Goal: Check status: Check status

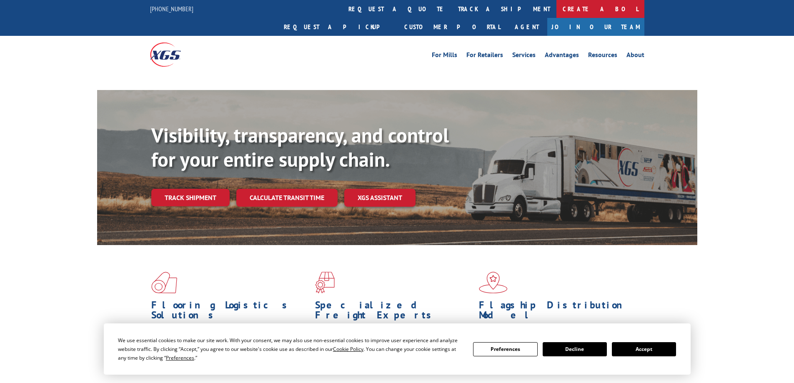
click at [556, 9] on link "Create a BOL" at bounding box center [600, 9] width 88 height 18
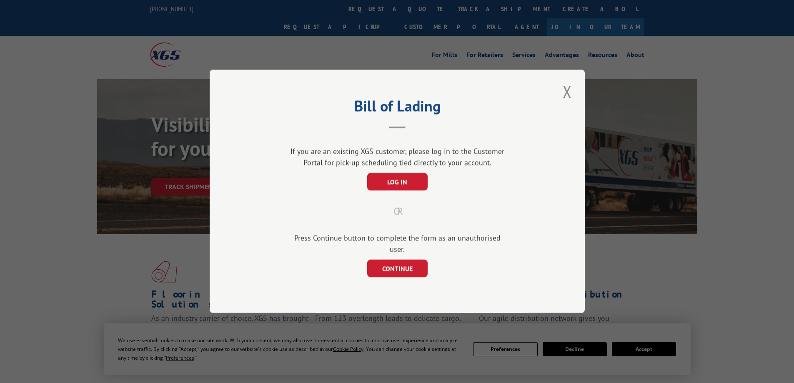
click at [388, 5] on div "Bill of Lading If you are an existing XGS customer, please log in to the Custom…" at bounding box center [397, 191] width 794 height 383
drag, startPoint x: 554, startPoint y: 102, endPoint x: 569, endPoint y: 94, distance: 17.5
click at [554, 102] on div "Bill of Lading If you are an existing XGS customer, please log in to the Custom…" at bounding box center [397, 191] width 375 height 243
click at [570, 93] on button "Close modal" at bounding box center [567, 91] width 14 height 23
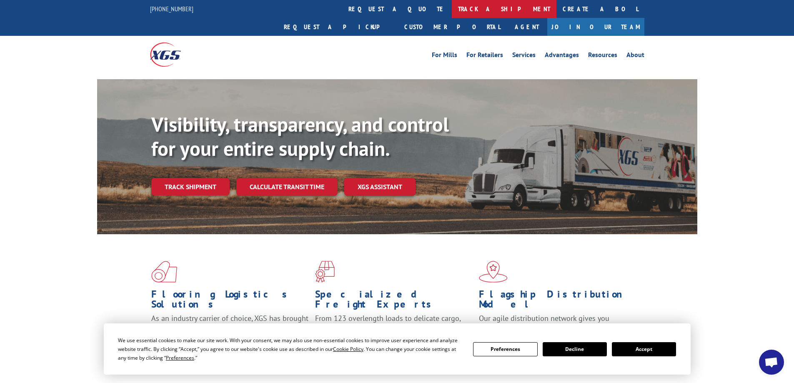
click at [452, 17] on link "track a shipment" at bounding box center [504, 9] width 105 height 18
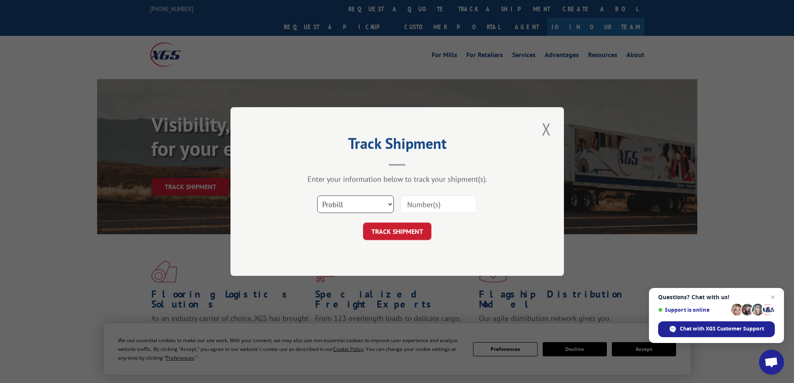
drag, startPoint x: 372, startPoint y: 203, endPoint x: 370, endPoint y: 212, distance: 9.0
click at [372, 203] on select "Select category... Probill BOL PO" at bounding box center [355, 203] width 77 height 17
click at [328, 267] on div "Track Shipment Enter your information below to track your shipment(s). Select c…" at bounding box center [396, 191] width 333 height 169
click at [367, 202] on select "Select category... Probill BOL PO" at bounding box center [355, 203] width 77 height 17
select select "po"
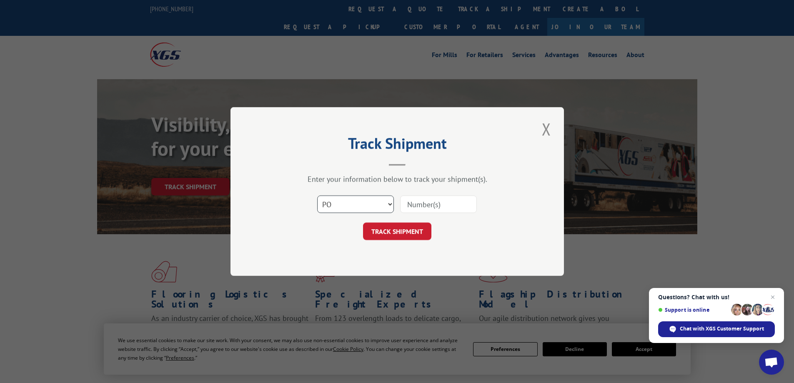
click at [317, 195] on select "Select category... Probill BOL PO" at bounding box center [355, 203] width 77 height 17
click at [428, 206] on input at bounding box center [438, 203] width 77 height 17
type input "38548918"
click button "TRACK SHIPMENT" at bounding box center [397, 230] width 68 height 17
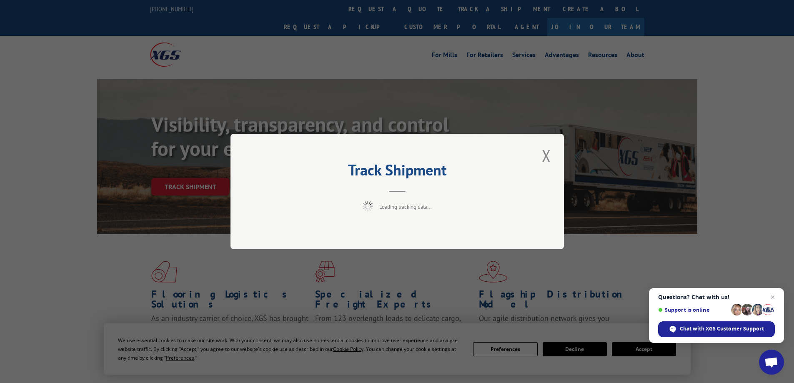
click at [771, 296] on span "Open chat" at bounding box center [772, 297] width 10 height 10
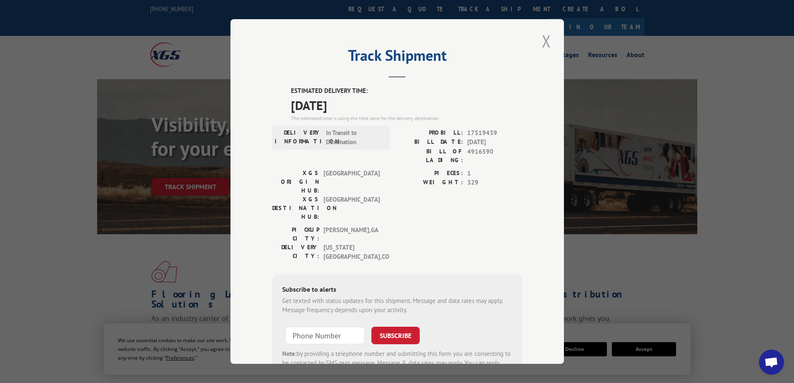
click at [543, 41] on button "Close modal" at bounding box center [546, 41] width 14 height 23
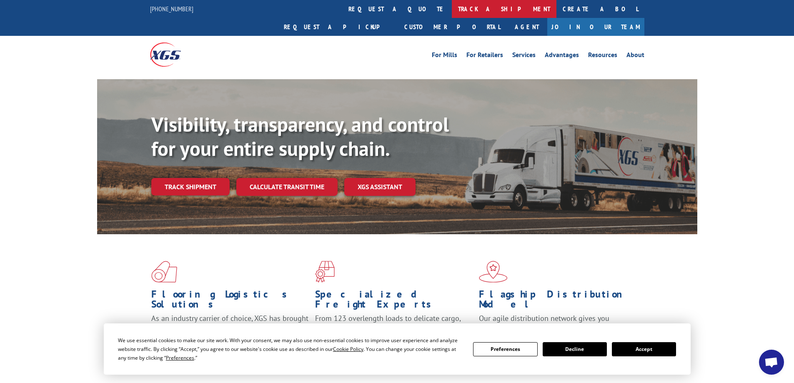
click at [452, 10] on link "track a shipment" at bounding box center [504, 9] width 105 height 18
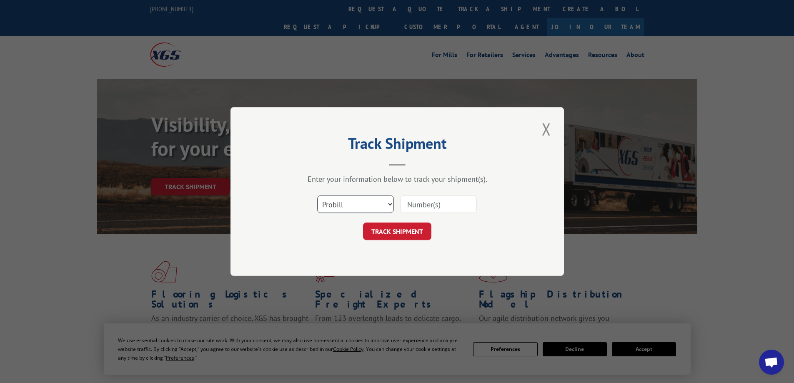
click at [359, 206] on select "Select category... Probill BOL PO" at bounding box center [355, 203] width 77 height 17
select select "po"
click at [317, 195] on select "Select category... Probill BOL PO" at bounding box center [355, 203] width 77 height 17
paste input "18510627"
type input "18510627"
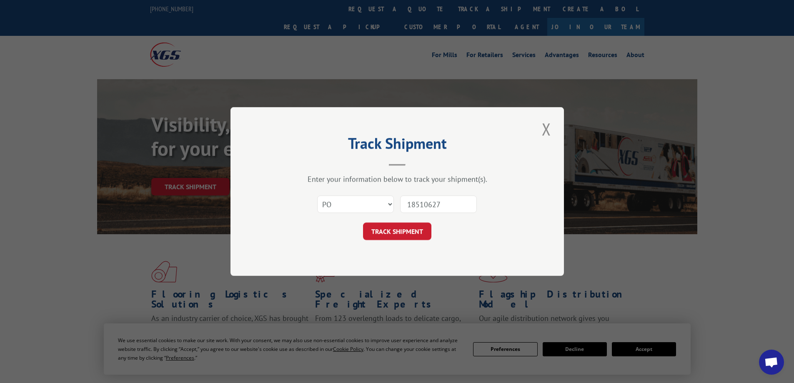
click at [412, 246] on div "Track Shipment Enter your information below to track your shipment(s). Select c…" at bounding box center [396, 191] width 333 height 169
click at [417, 242] on div "Track Shipment Enter your information below to track your shipment(s). Select c…" at bounding box center [396, 191] width 333 height 169
click at [415, 230] on button "TRACK SHIPMENT" at bounding box center [397, 230] width 68 height 17
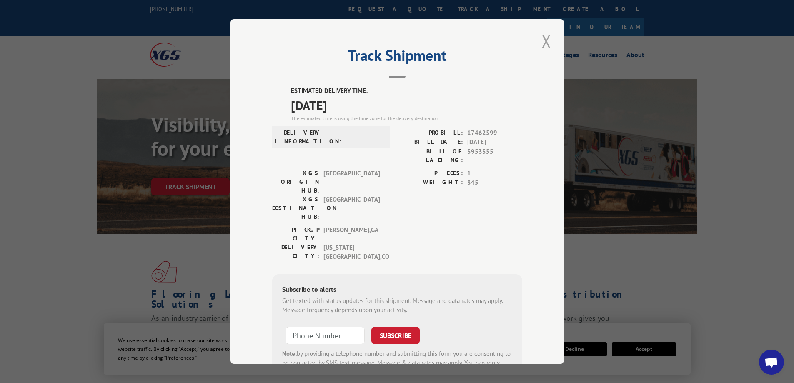
click at [549, 38] on button "Close modal" at bounding box center [546, 41] width 14 height 23
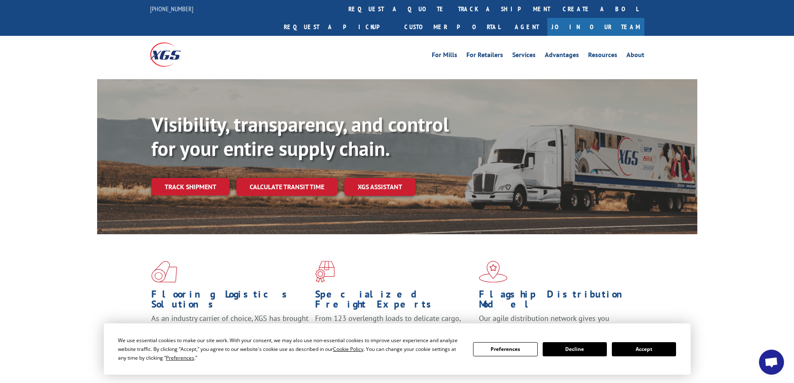
drag, startPoint x: 363, startPoint y: 8, endPoint x: 361, endPoint y: 88, distance: 79.6
click at [452, 8] on link "track a shipment" at bounding box center [504, 9] width 105 height 18
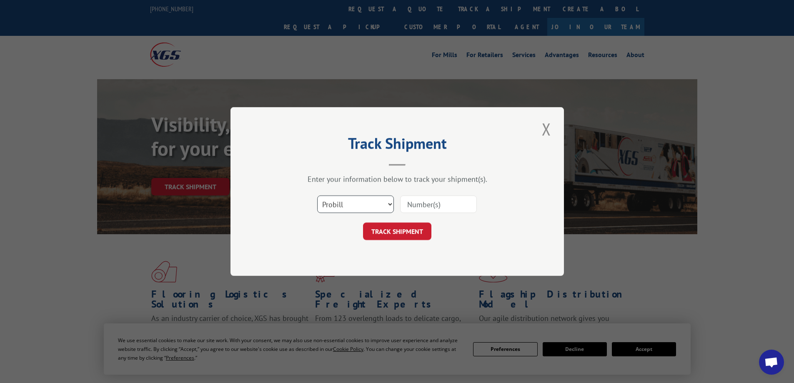
click at [358, 204] on select "Select category... Probill BOL PO" at bounding box center [355, 203] width 77 height 17
select select "bol"
click at [317, 195] on select "Select category... Probill BOL PO" at bounding box center [355, 203] width 77 height 17
drag, startPoint x: 425, startPoint y: 202, endPoint x: 422, endPoint y: 215, distance: 12.9
click at [425, 202] on input at bounding box center [438, 203] width 77 height 17
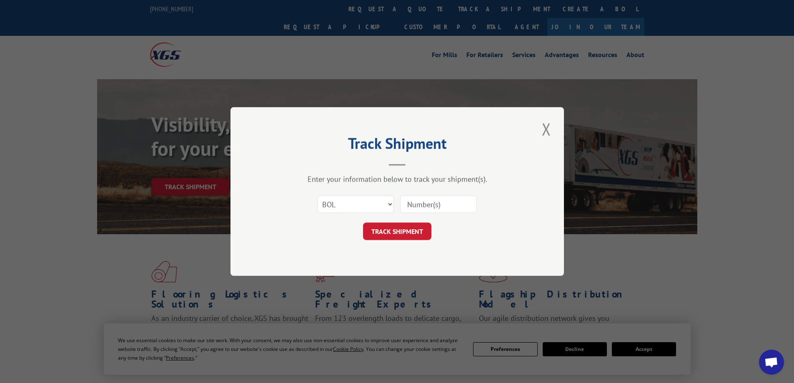
paste input "4865999"
type input "4865999"
click at [400, 229] on button "TRACK SHIPMENT" at bounding box center [397, 230] width 68 height 17
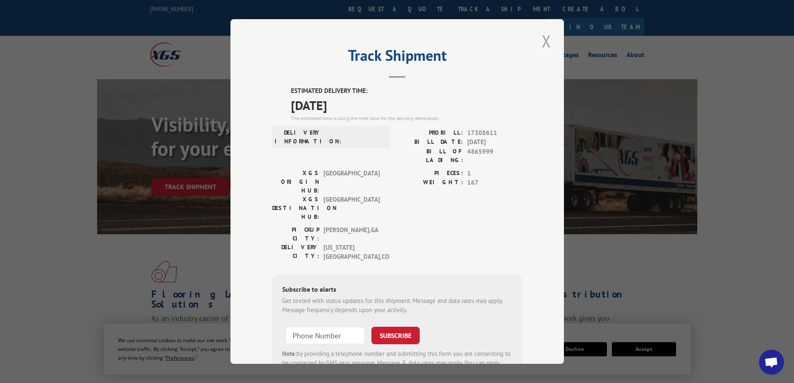
click at [547, 36] on button "Close modal" at bounding box center [546, 41] width 14 height 23
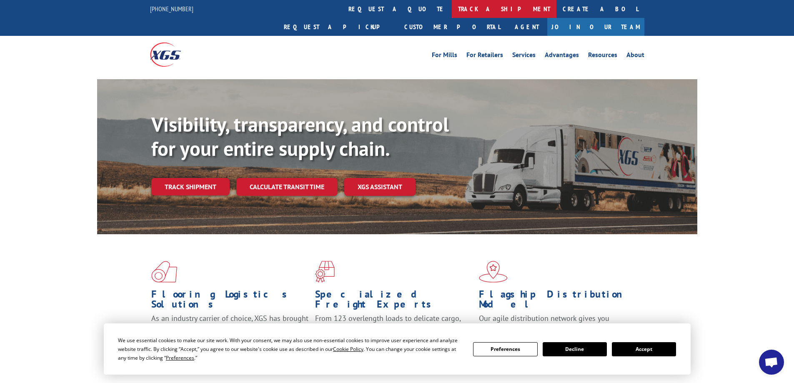
click at [452, 11] on link "track a shipment" at bounding box center [504, 9] width 105 height 18
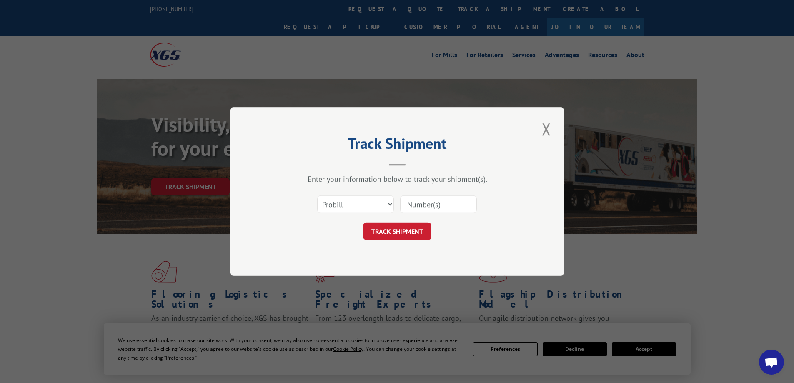
click at [332, 216] on div "Select category... Probill BOL PO" at bounding box center [397, 203] width 250 height 27
click at [332, 208] on select "Select category... Probill BOL PO" at bounding box center [355, 203] width 77 height 17
select select "po"
click at [317, 195] on select "Select category... Probill BOL PO" at bounding box center [355, 203] width 77 height 17
click at [445, 202] on input at bounding box center [438, 203] width 77 height 17
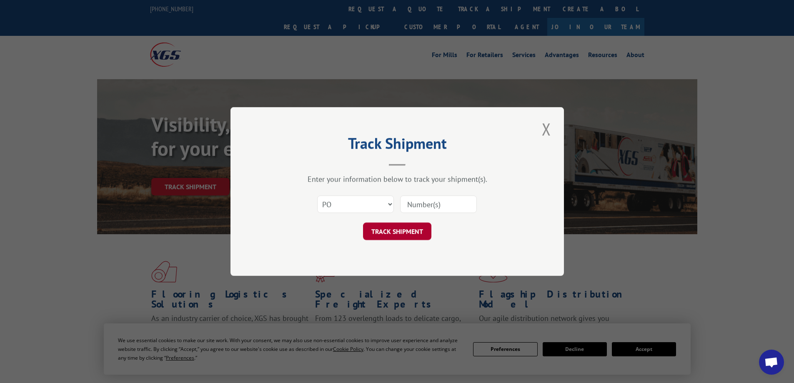
paste input "31506228"
type input "31506228"
click at [408, 233] on button "TRACK SHIPMENT" at bounding box center [397, 230] width 68 height 17
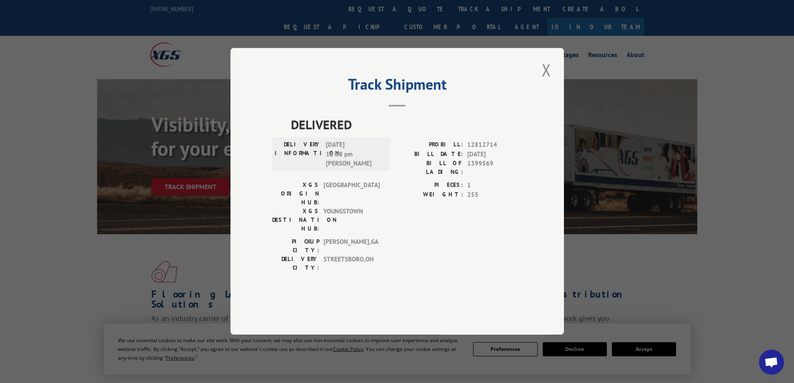
click at [538, 103] on div "Track Shipment DELIVERED DELIVERY INFORMATION: [DATE] 12:00 pm [PERSON_NAME]: 1…" at bounding box center [396, 191] width 333 height 287
click at [540, 81] on button "Close modal" at bounding box center [546, 69] width 14 height 23
